Goal: Transaction & Acquisition: Obtain resource

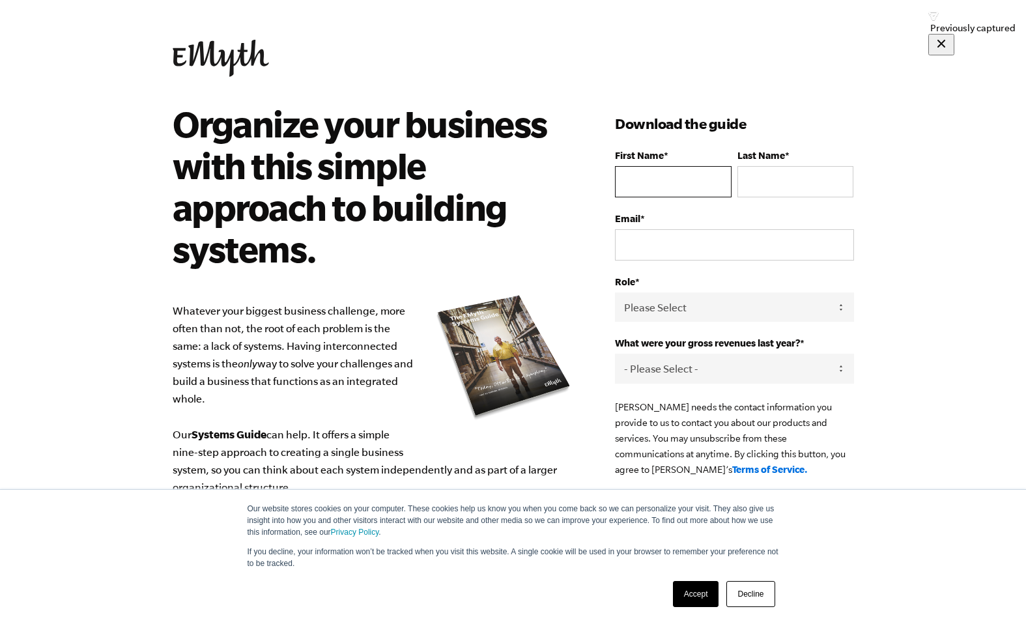
click at [649, 188] on input "First Name *" at bounding box center [673, 181] width 116 height 31
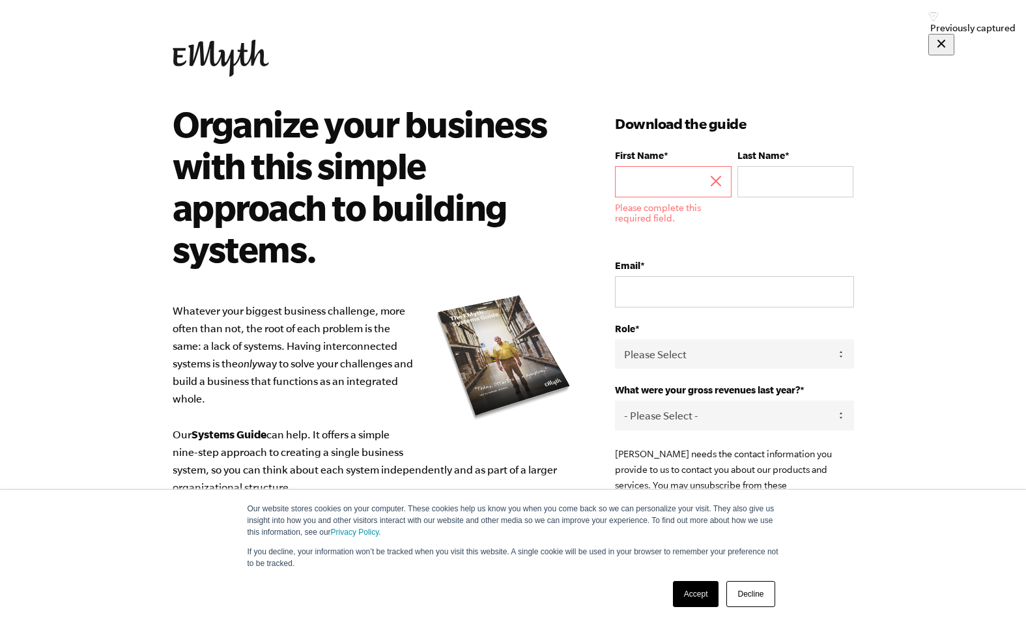
type input "Dayne"
type input "Sullivan"
type input "dayne.sullivan@gmail.com"
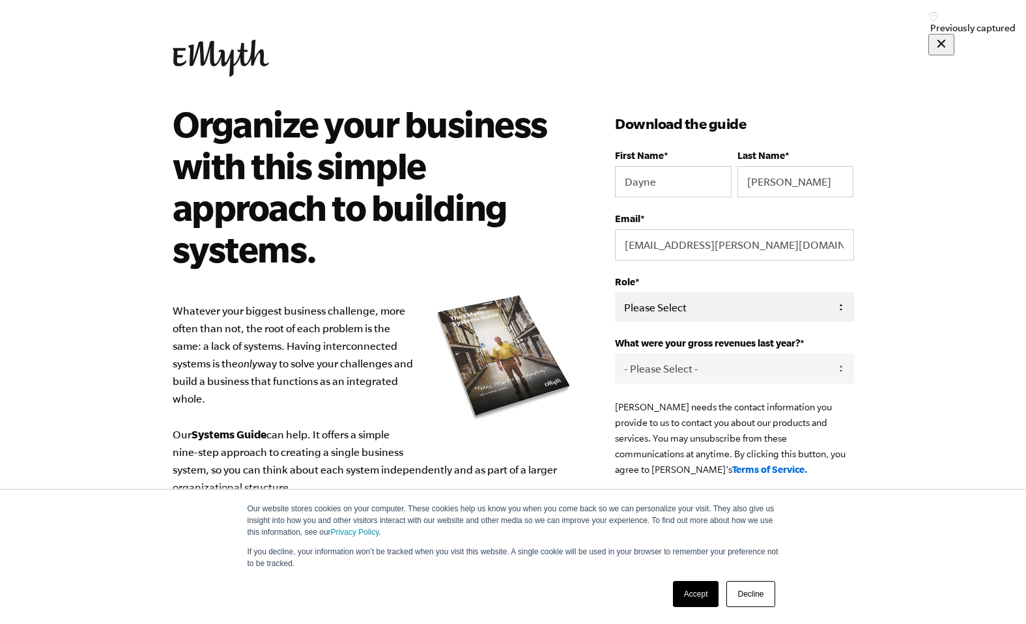
click at [671, 308] on select "Please Select Owner Partner / Co-Owner Executive Employee / Other" at bounding box center [734, 306] width 238 height 29
select select "Owner"
click at [671, 380] on select "- Please Select - 0-75K 76-150K 151-275K 276-500K 501-750K 751-1M 1-2.5M 2.5-5M…" at bounding box center [734, 368] width 238 height 29
select select "0-75K"
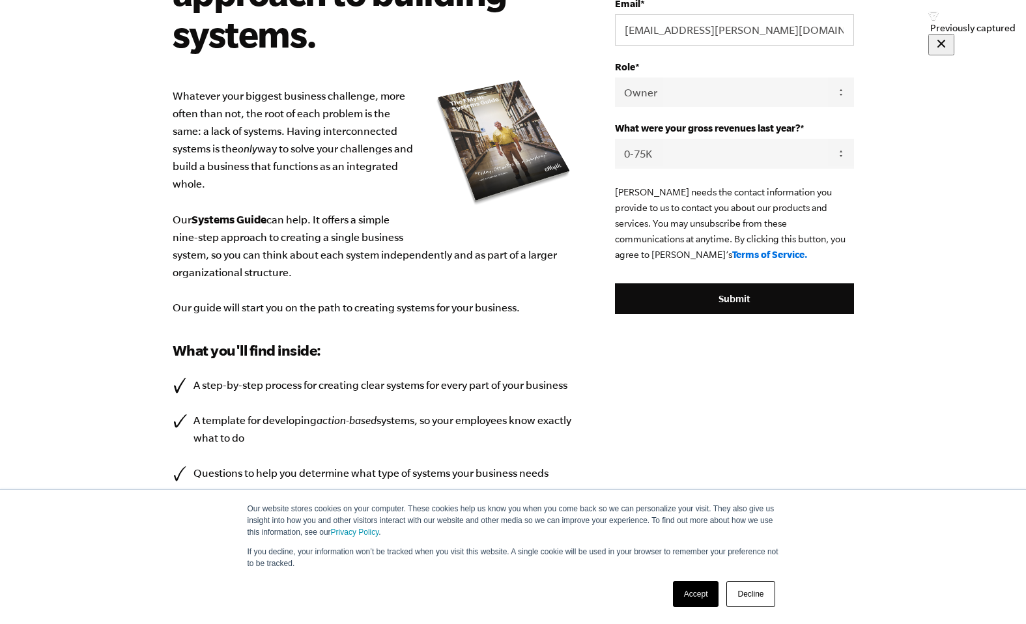
scroll to position [187, 0]
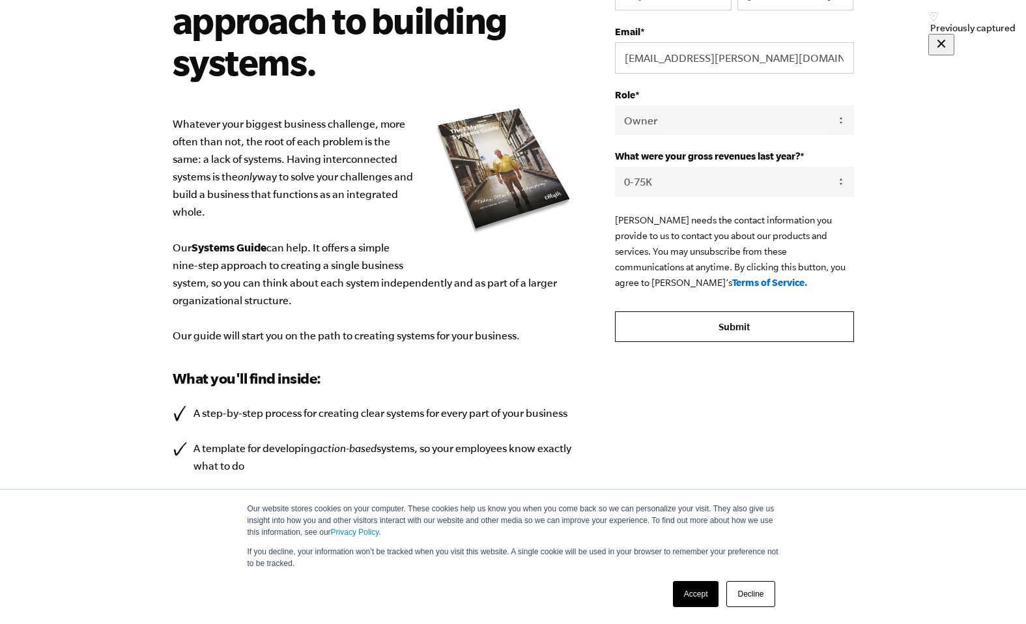
click at [727, 335] on input "Submit" at bounding box center [734, 326] width 238 height 31
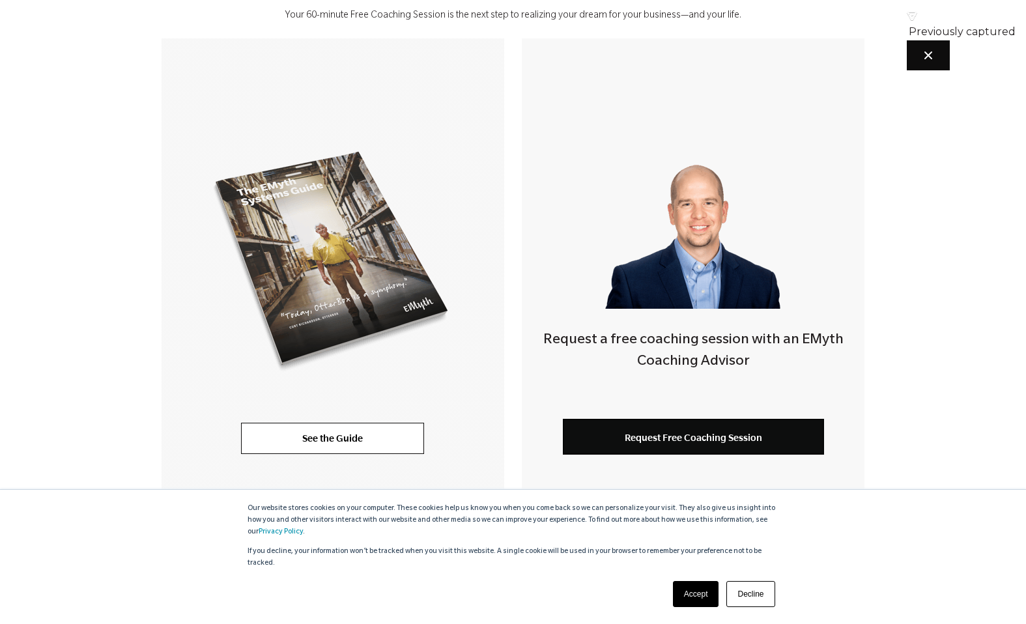
scroll to position [244, 0]
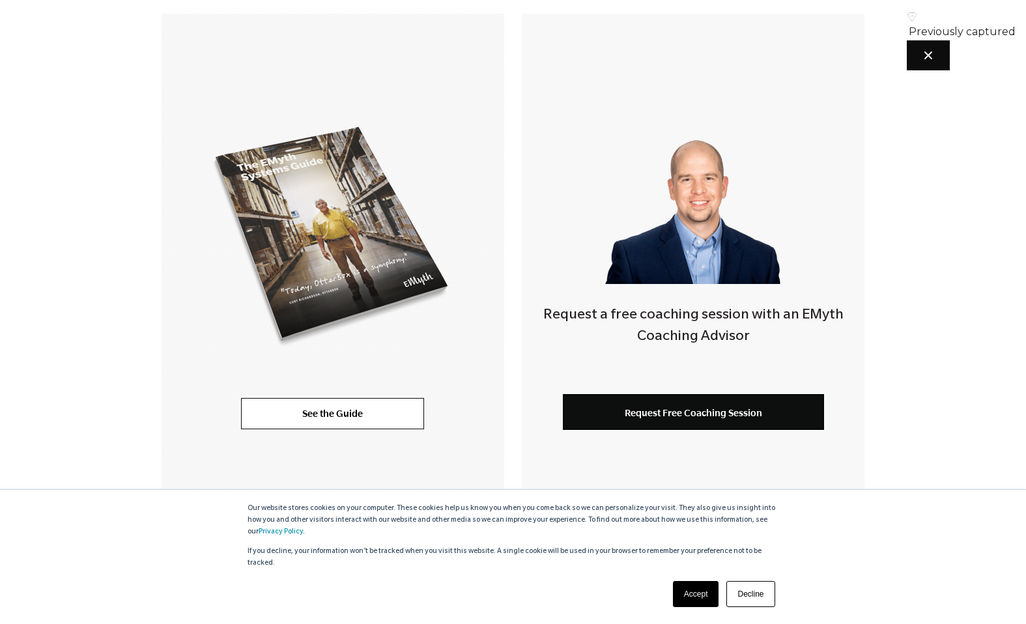
click at [690, 585] on link "Accept" at bounding box center [696, 594] width 46 height 26
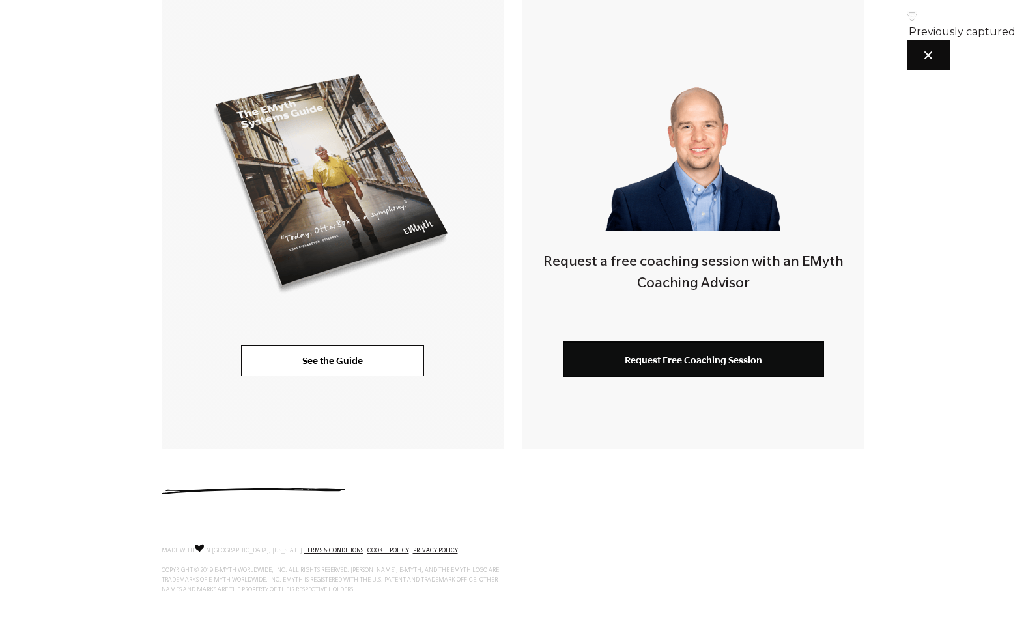
scroll to position [313, 0]
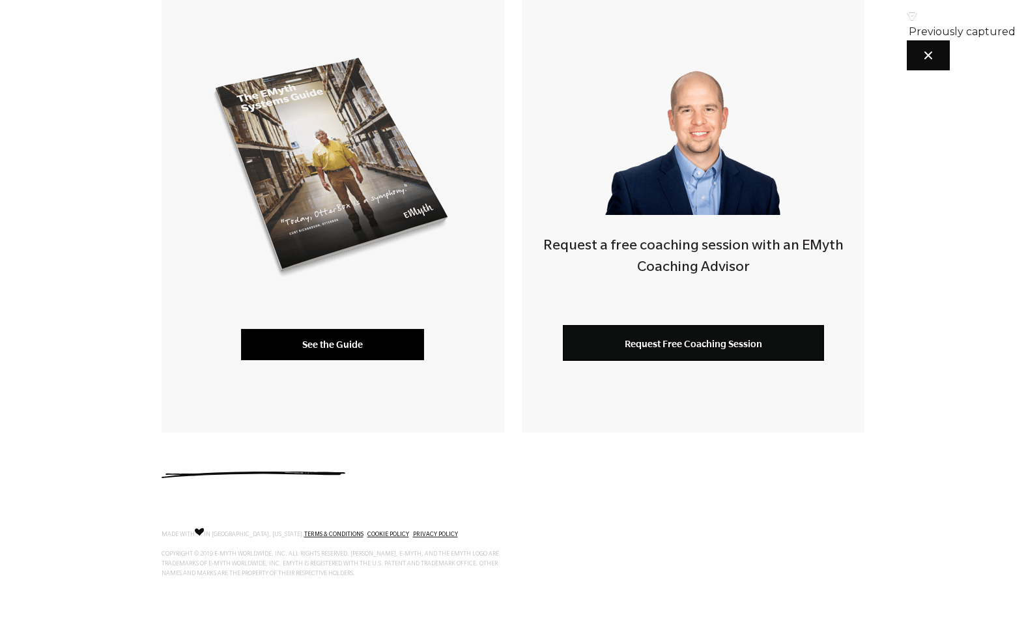
click at [347, 331] on link "See the Guide" at bounding box center [332, 344] width 183 height 31
